Goal: Navigation & Orientation: Find specific page/section

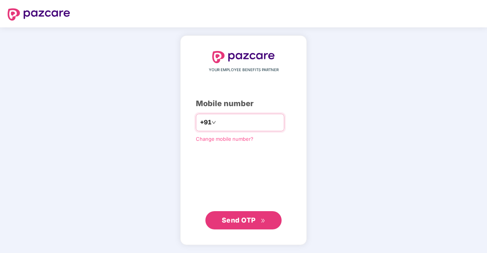
type input "**********"
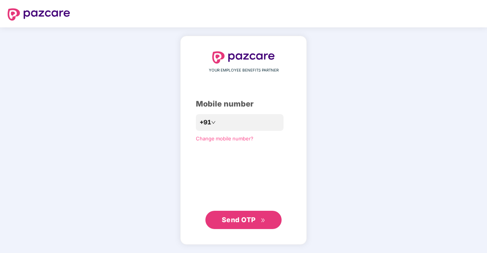
click at [235, 215] on button "Send OTP" at bounding box center [243, 220] width 76 height 18
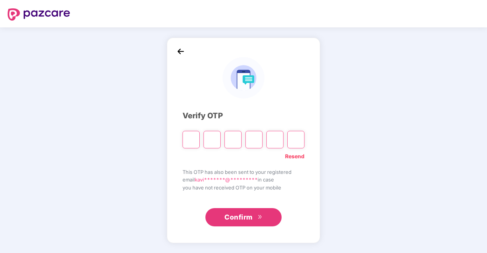
type input "*"
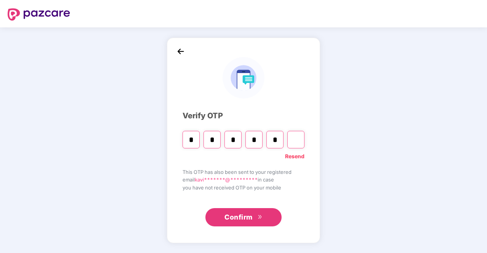
type input "*"
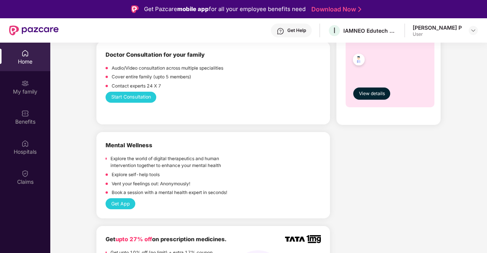
scroll to position [474, 0]
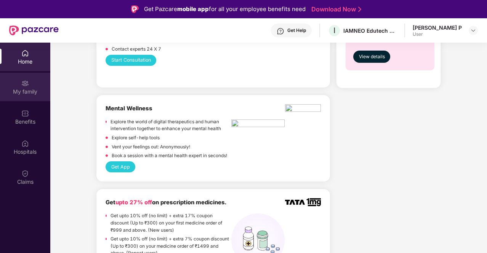
click at [17, 85] on div "My family" at bounding box center [25, 87] width 50 height 29
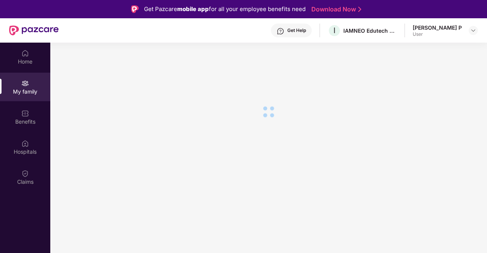
scroll to position [0, 0]
click at [465, 28] on div "[PERSON_NAME] P User" at bounding box center [445, 30] width 65 height 13
click at [471, 29] on img at bounding box center [473, 30] width 6 height 6
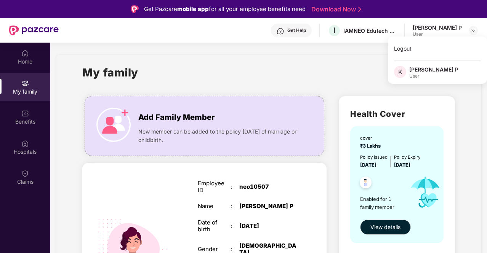
click at [288, 83] on div "My family" at bounding box center [268, 77] width 372 height 26
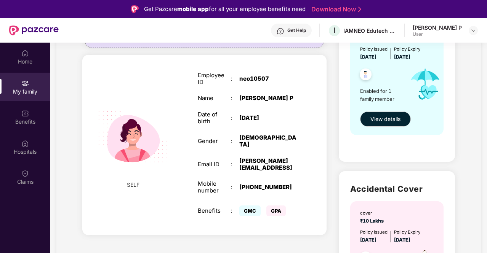
scroll to position [109, 0]
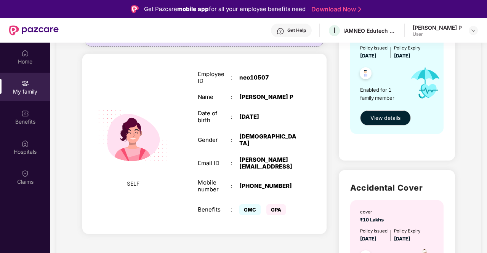
click at [276, 205] on span "GPA" at bounding box center [275, 210] width 19 height 11
click at [21, 179] on div "Claims" at bounding box center [25, 182] width 50 height 8
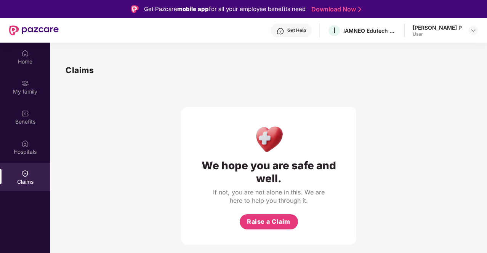
scroll to position [43, 0]
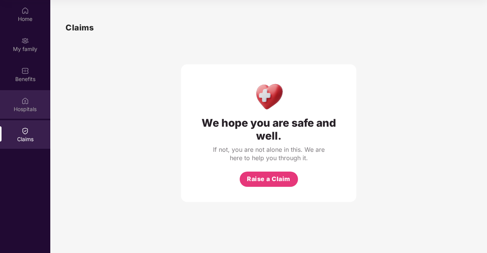
click at [32, 109] on div "Hospitals" at bounding box center [25, 110] width 50 height 8
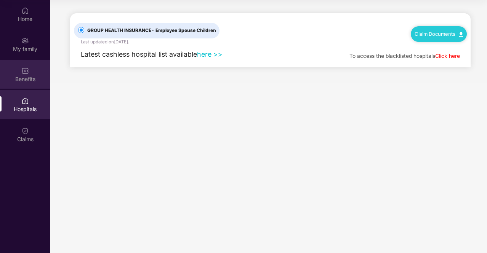
click at [24, 77] on div "Benefits" at bounding box center [25, 79] width 50 height 8
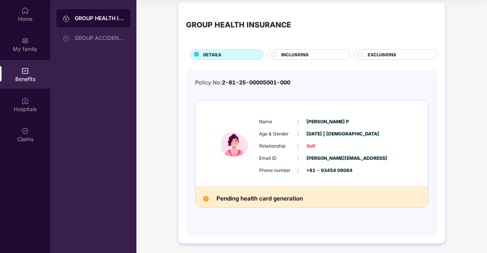
scroll to position [6, 0]
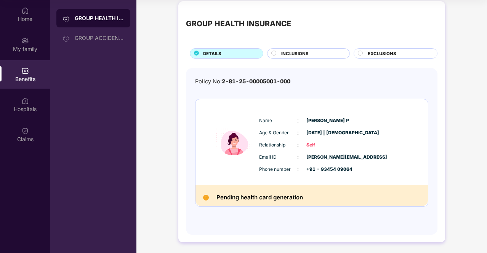
click at [288, 52] on span "INCLUSIONS" at bounding box center [294, 53] width 27 height 7
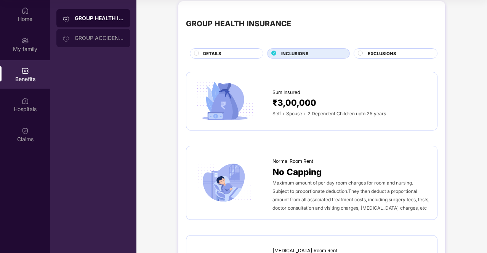
click at [101, 36] on div "GROUP ACCIDENTAL INSURANCE" at bounding box center [100, 38] width 50 height 6
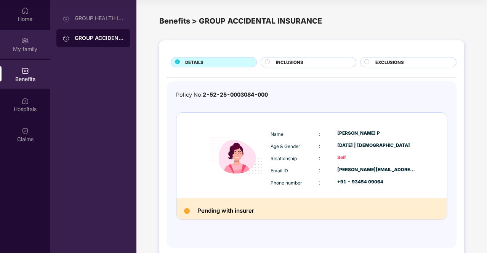
click at [36, 48] on div "My family" at bounding box center [25, 49] width 50 height 8
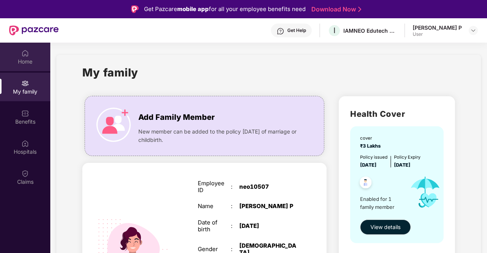
click at [18, 55] on div "Home" at bounding box center [25, 57] width 50 height 29
